Goal: Find specific page/section: Find specific page/section

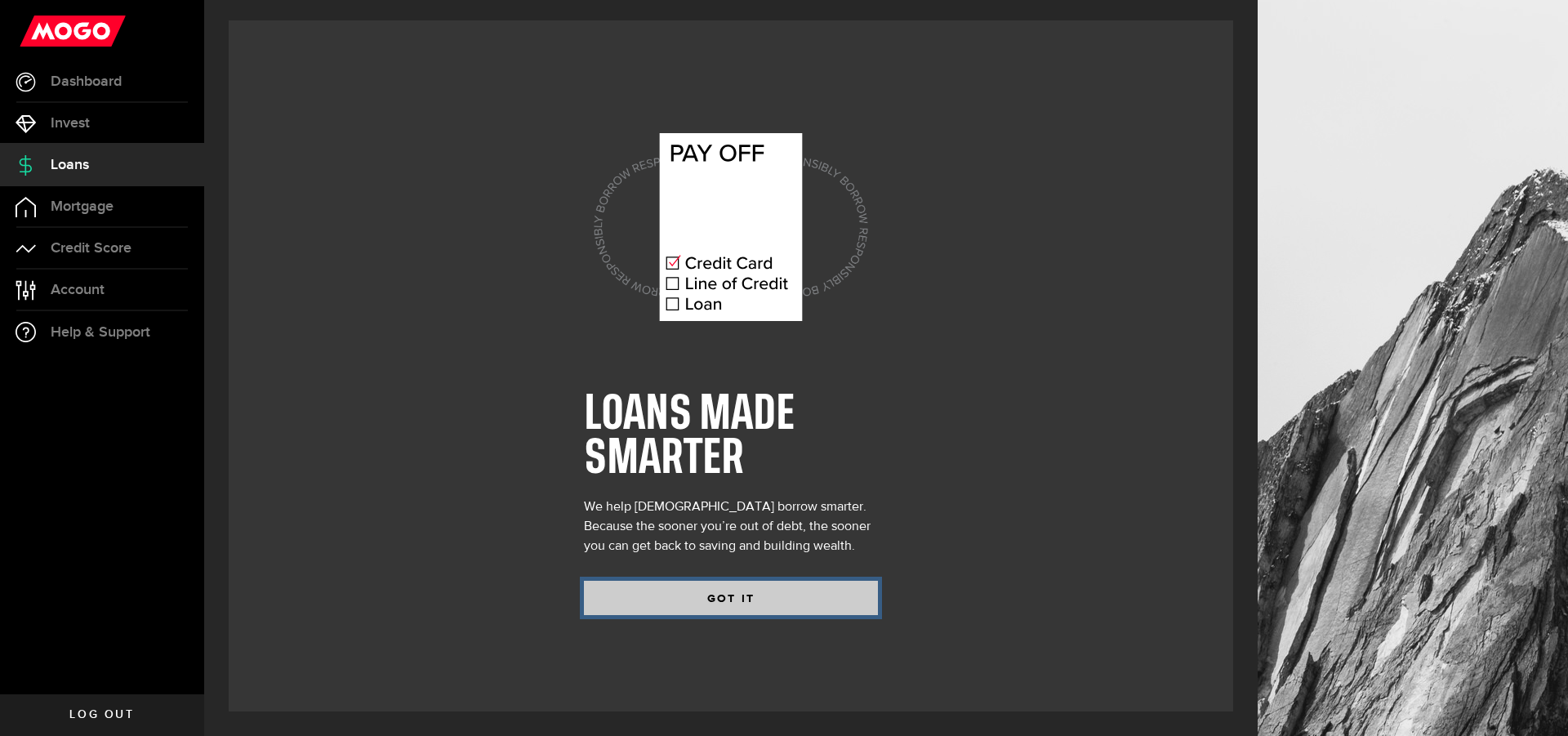
click at [755, 592] on button "GOT IT" at bounding box center [730, 598] width 294 height 35
click at [751, 604] on button "GOT IT" at bounding box center [730, 598] width 294 height 35
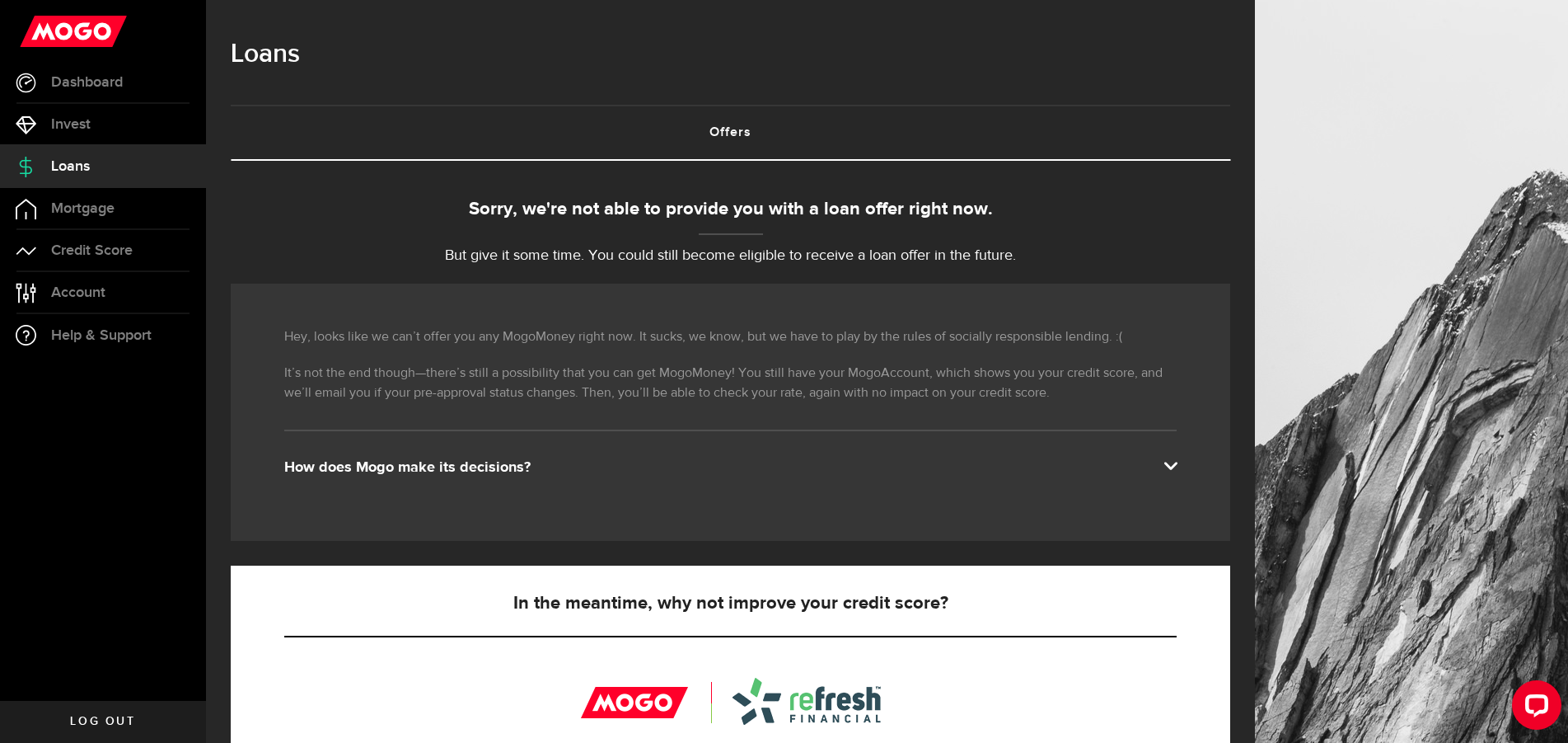
scroll to position [371, 0]
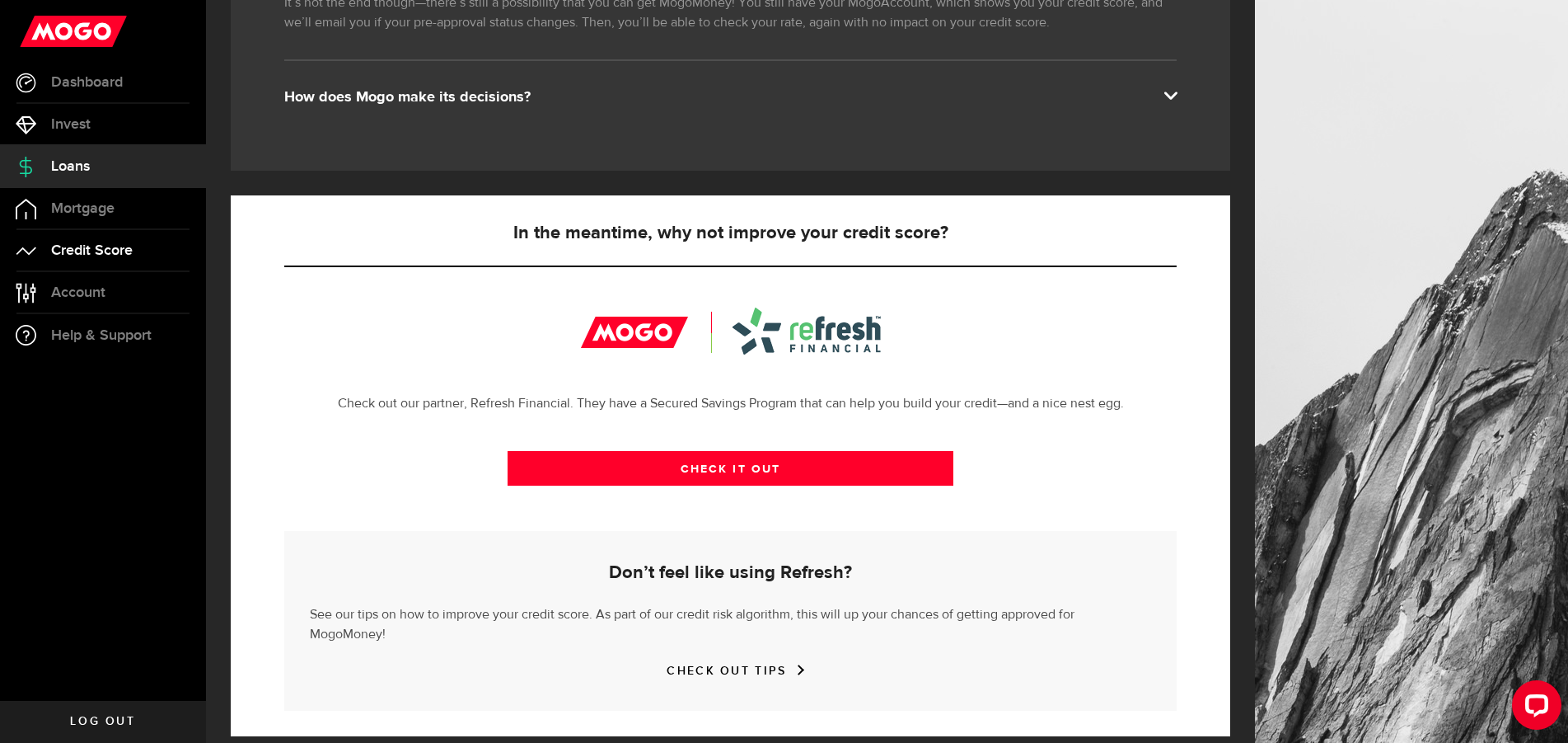
click at [134, 235] on link "Credit Score" at bounding box center [102, 251] width 206 height 41
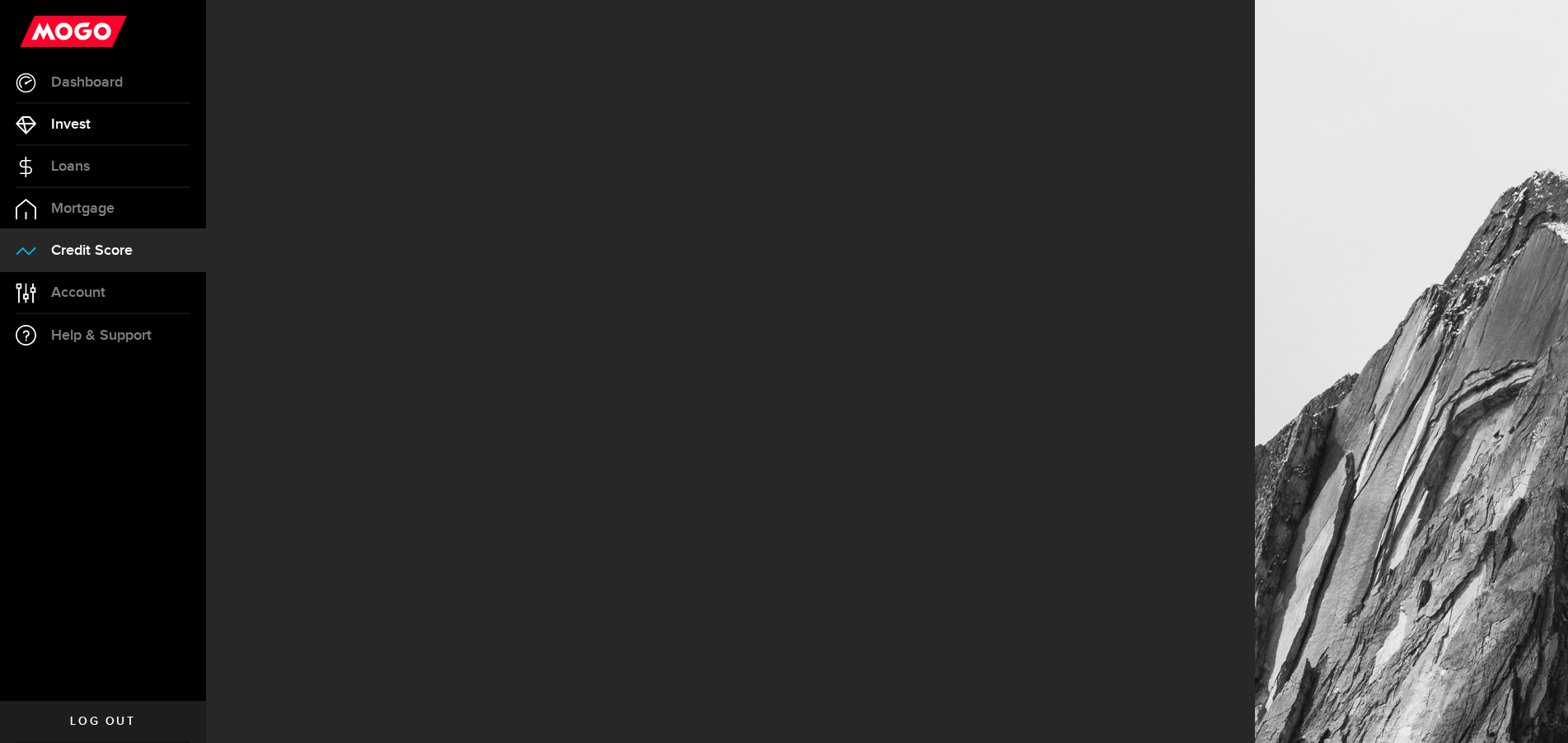
click at [132, 131] on link "Invest" at bounding box center [102, 125] width 206 height 41
